Goal: Task Accomplishment & Management: Manage account settings

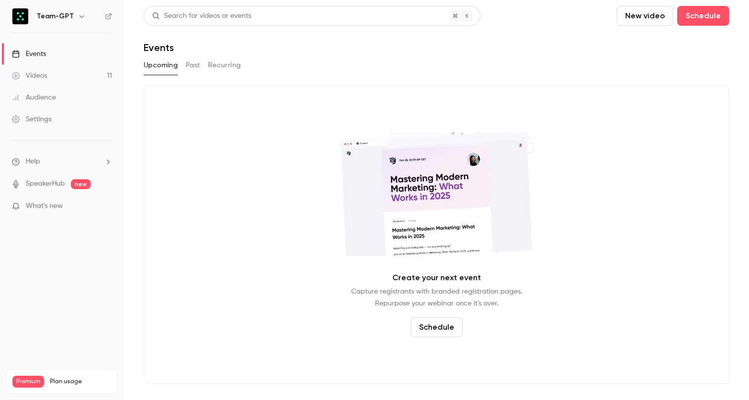
click at [49, 18] on h6 "Team-GPT" at bounding box center [55, 16] width 37 height 10
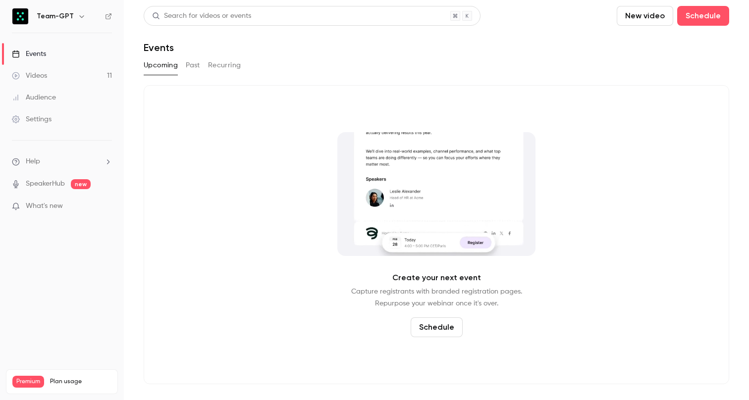
click at [82, 15] on icon "button" at bounding box center [82, 16] width 8 height 8
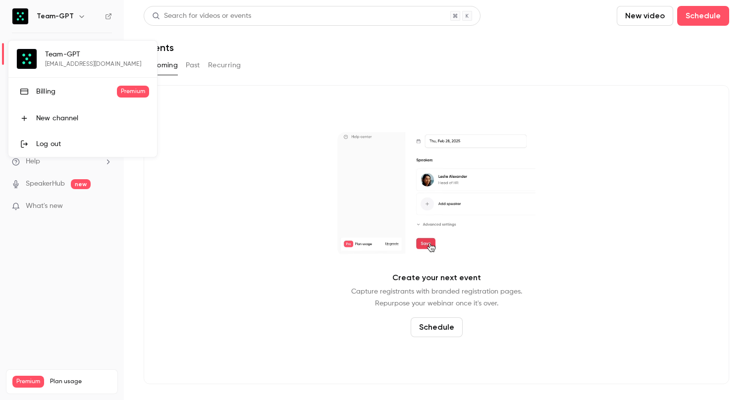
click at [52, 87] on div "Billing" at bounding box center [76, 92] width 81 height 10
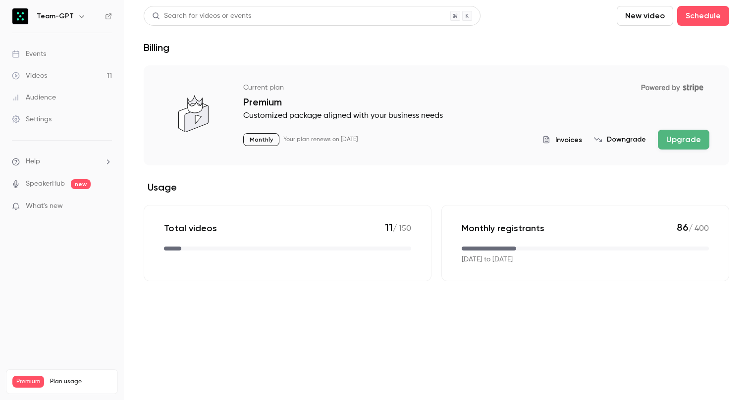
click at [571, 141] on span "Invoices" at bounding box center [568, 140] width 27 height 10
